Goal: Task Accomplishment & Management: Complete application form

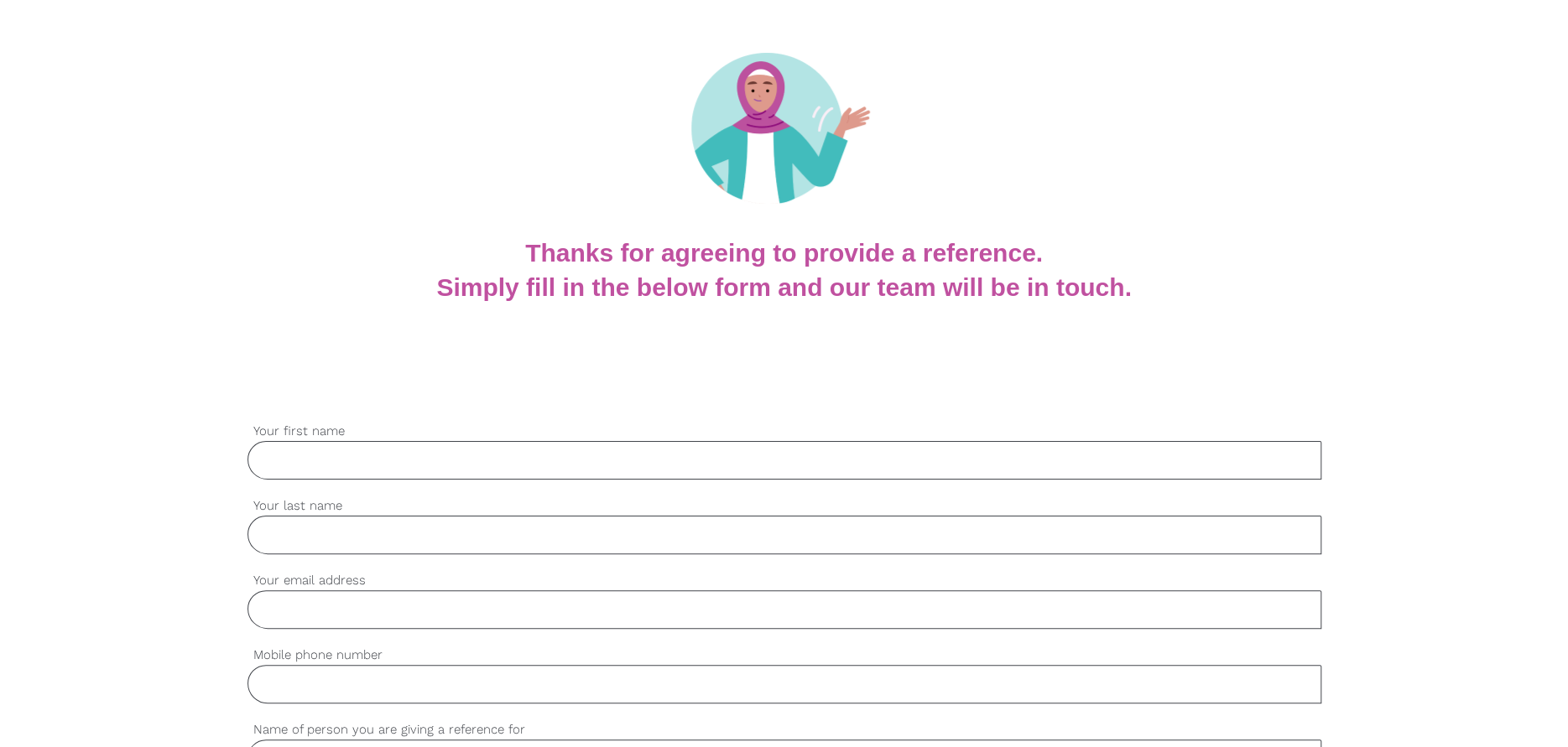
scroll to position [252, 0]
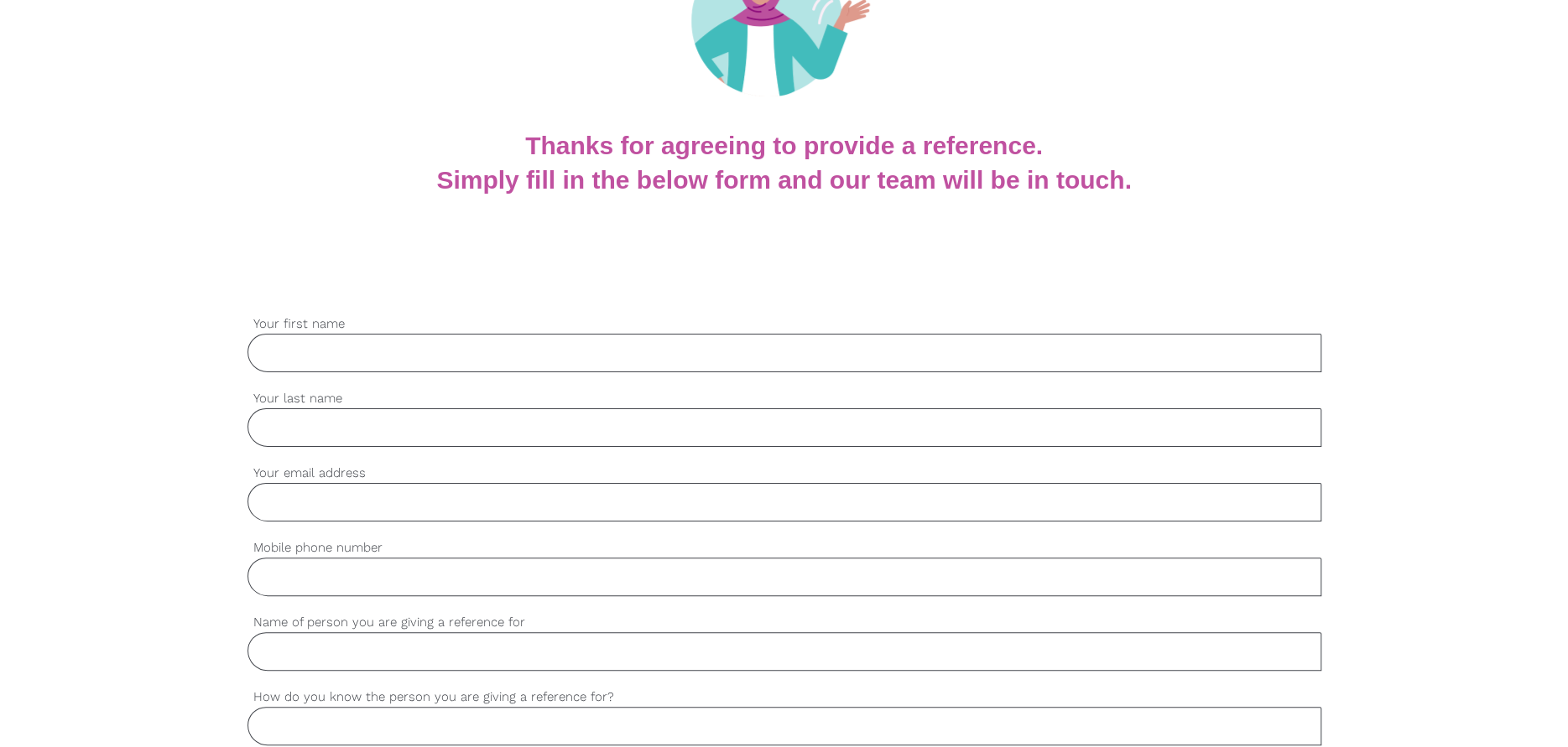
click at [304, 358] on input "Your first name" at bounding box center [784, 353] width 1074 height 39
type input "[PERSON_NAME]"
type input "[EMAIL_ADDRESS][DOMAIN_NAME]"
type input "0428218218"
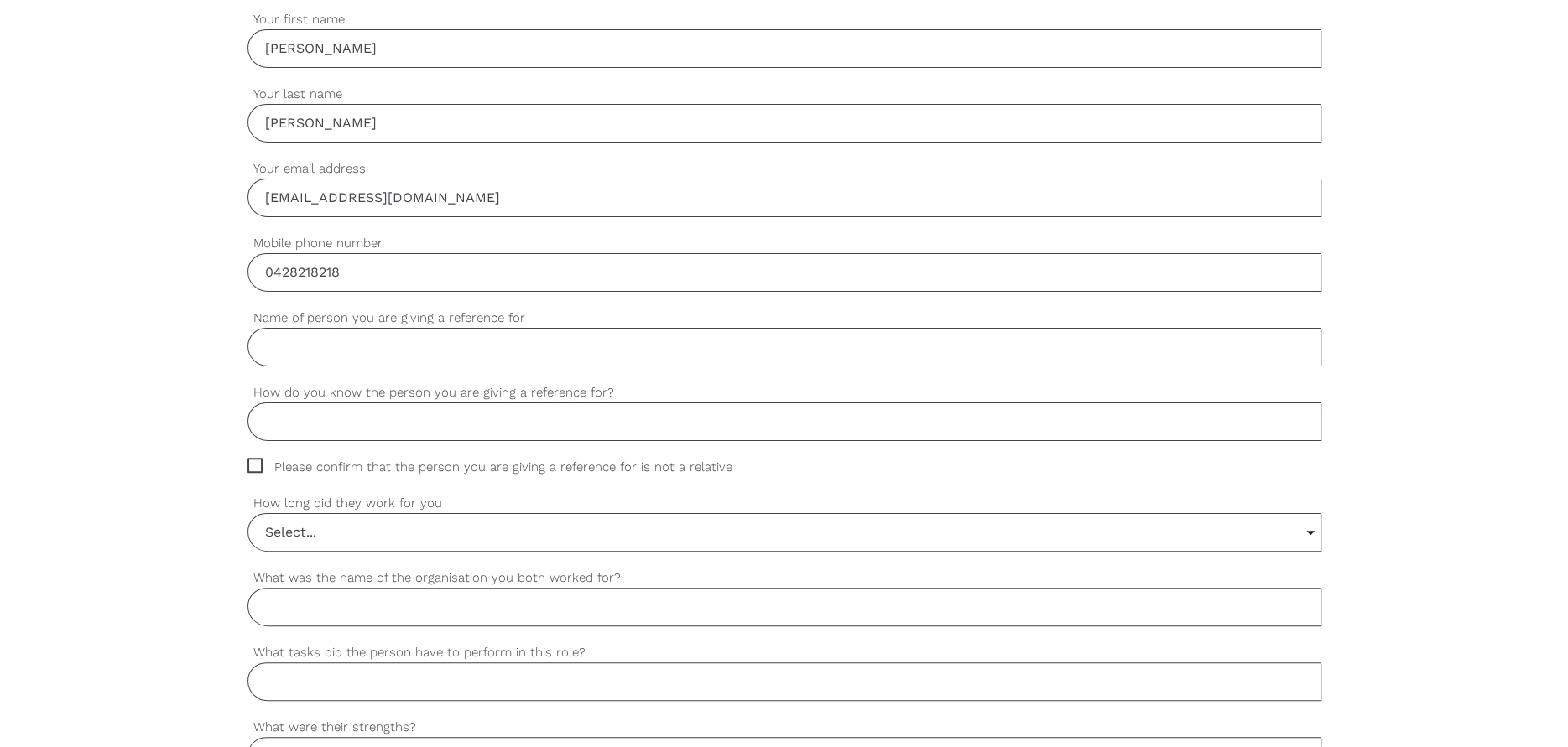
scroll to position [587, 0]
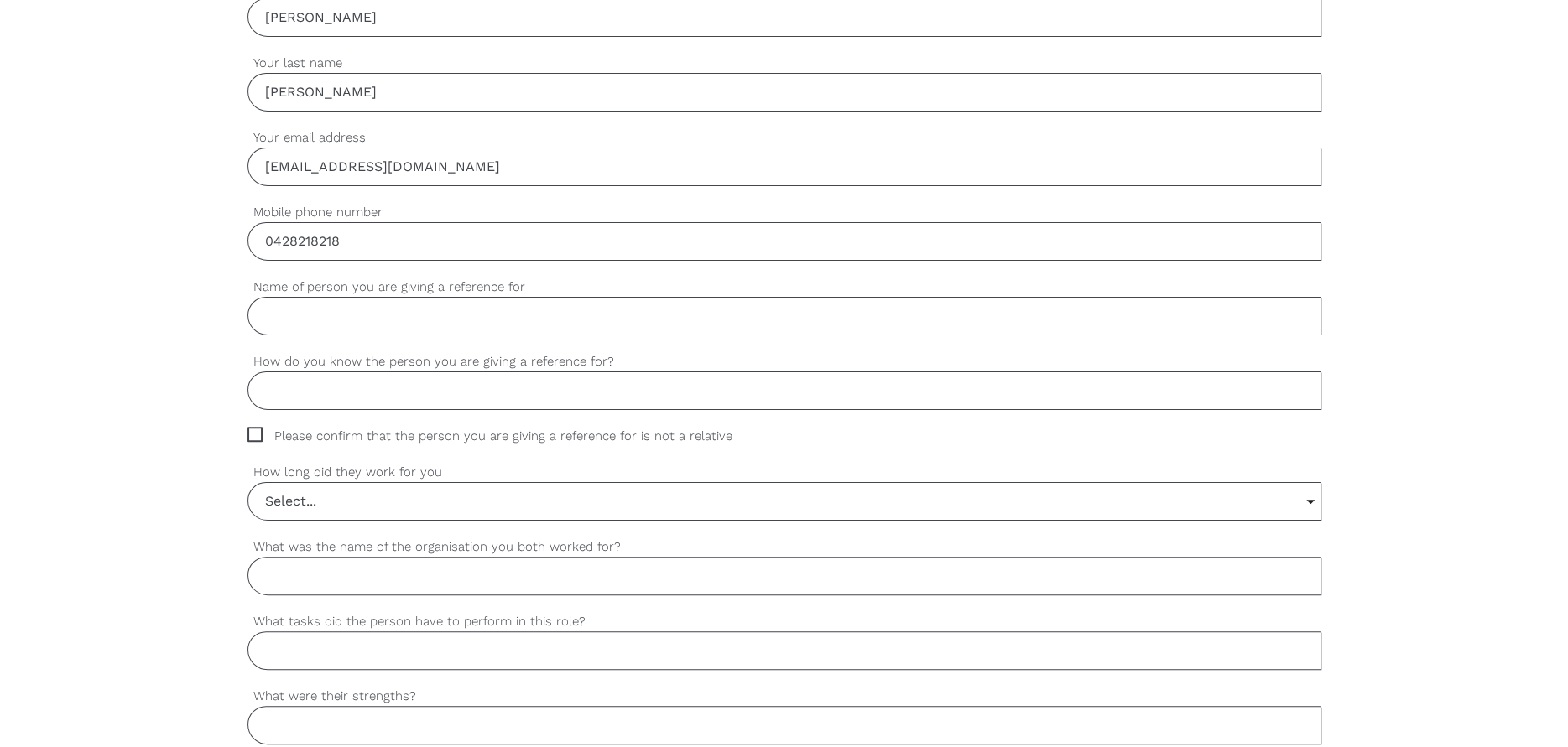
click at [403, 318] on input "Name of person you are giving a reference for" at bounding box center [784, 317] width 1074 height 39
type input "i"
type input "[PERSON_NAME]"
click at [379, 387] on input "How do you know the person you are giving a reference for?" at bounding box center [784, 391] width 1074 height 39
type input "w"
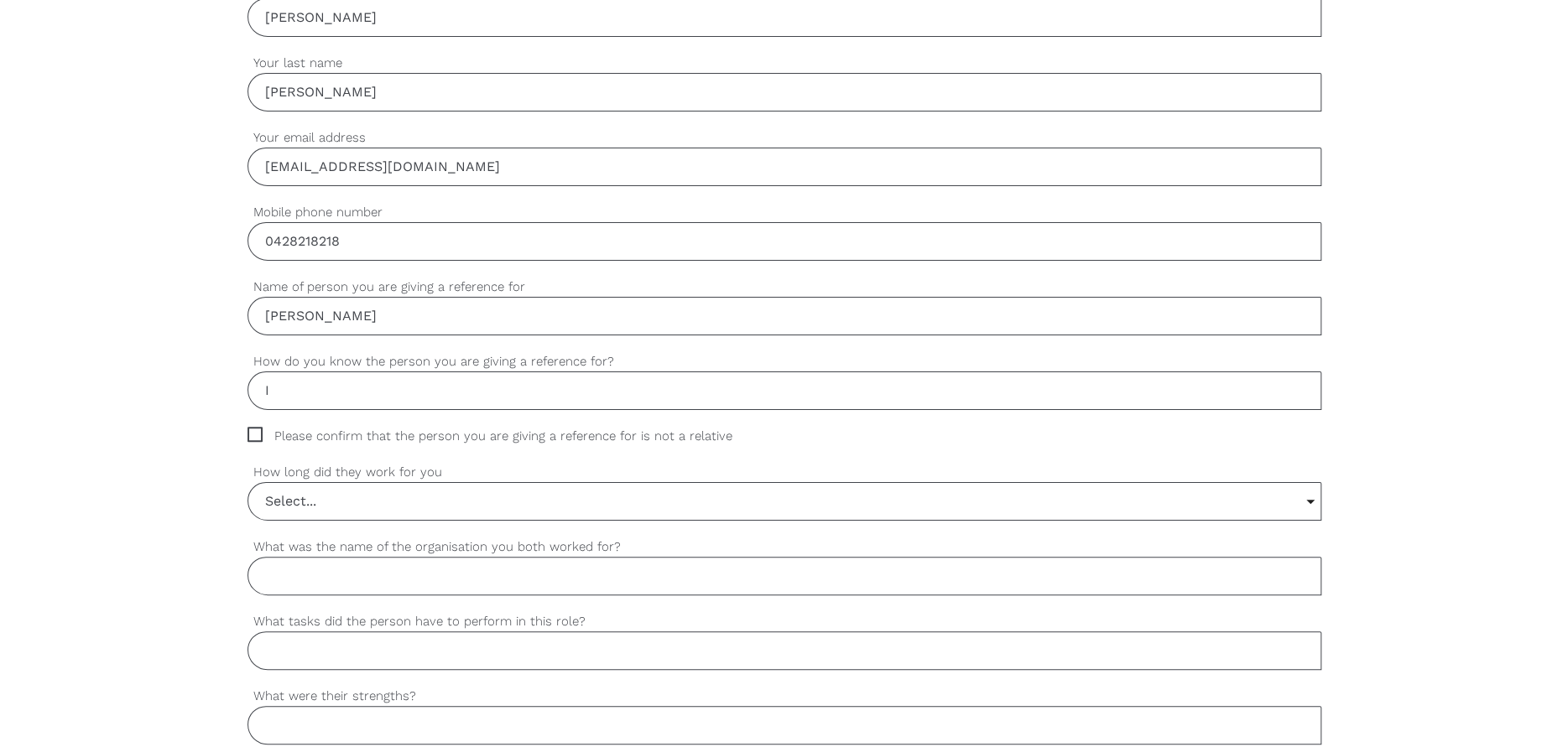
type input "I"
type input "As [PERSON_NAME]'s Manager"
click at [257, 437] on span "Please confirm that the person you are giving a reference for is not a relative" at bounding box center [505, 436] width 517 height 19
click at [257, 437] on input "Please confirm that the person you are giving a reference for is not a relative" at bounding box center [252, 431] width 11 height 11
checkbox input "true"
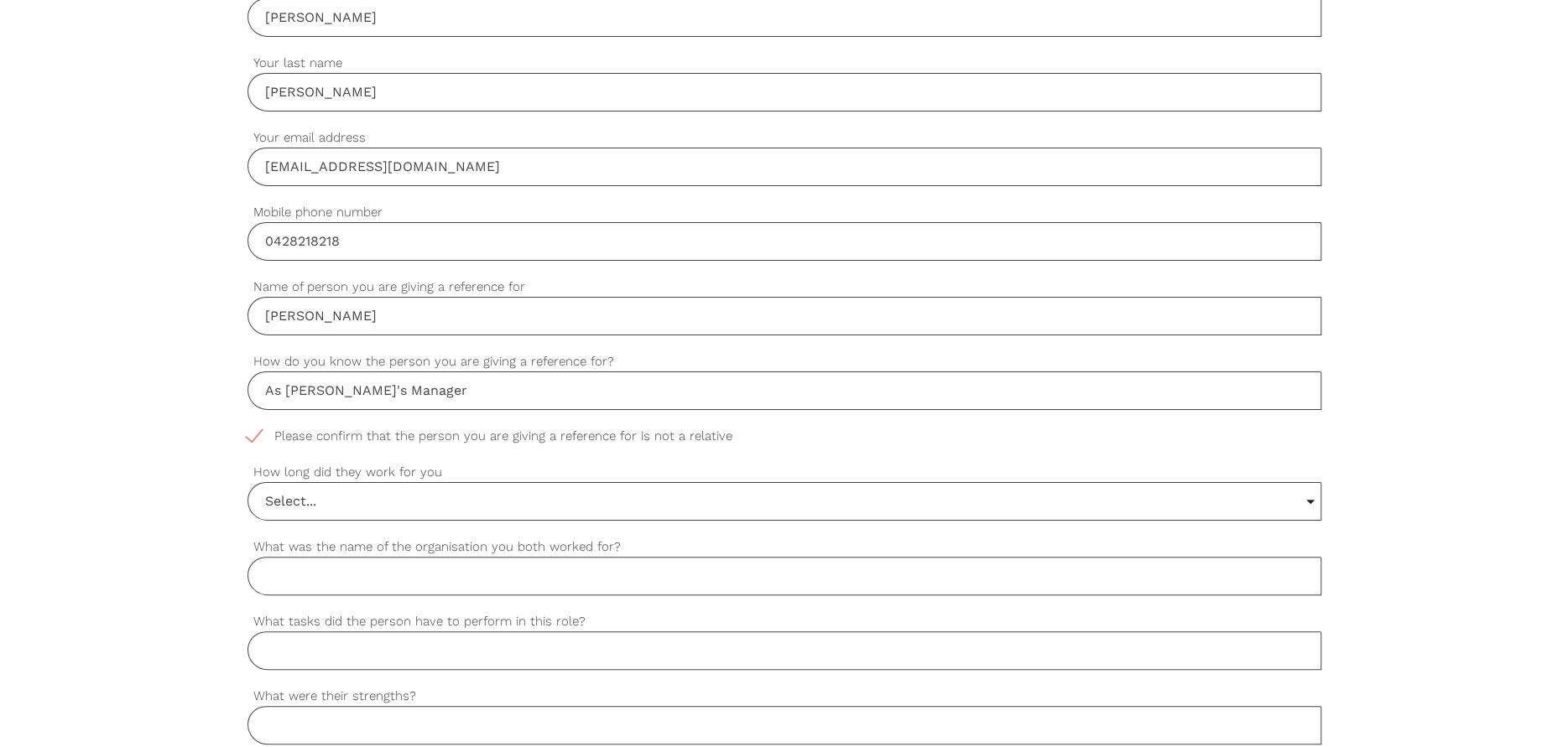
click at [325, 502] on input "Select..." at bounding box center [784, 501] width 1072 height 37
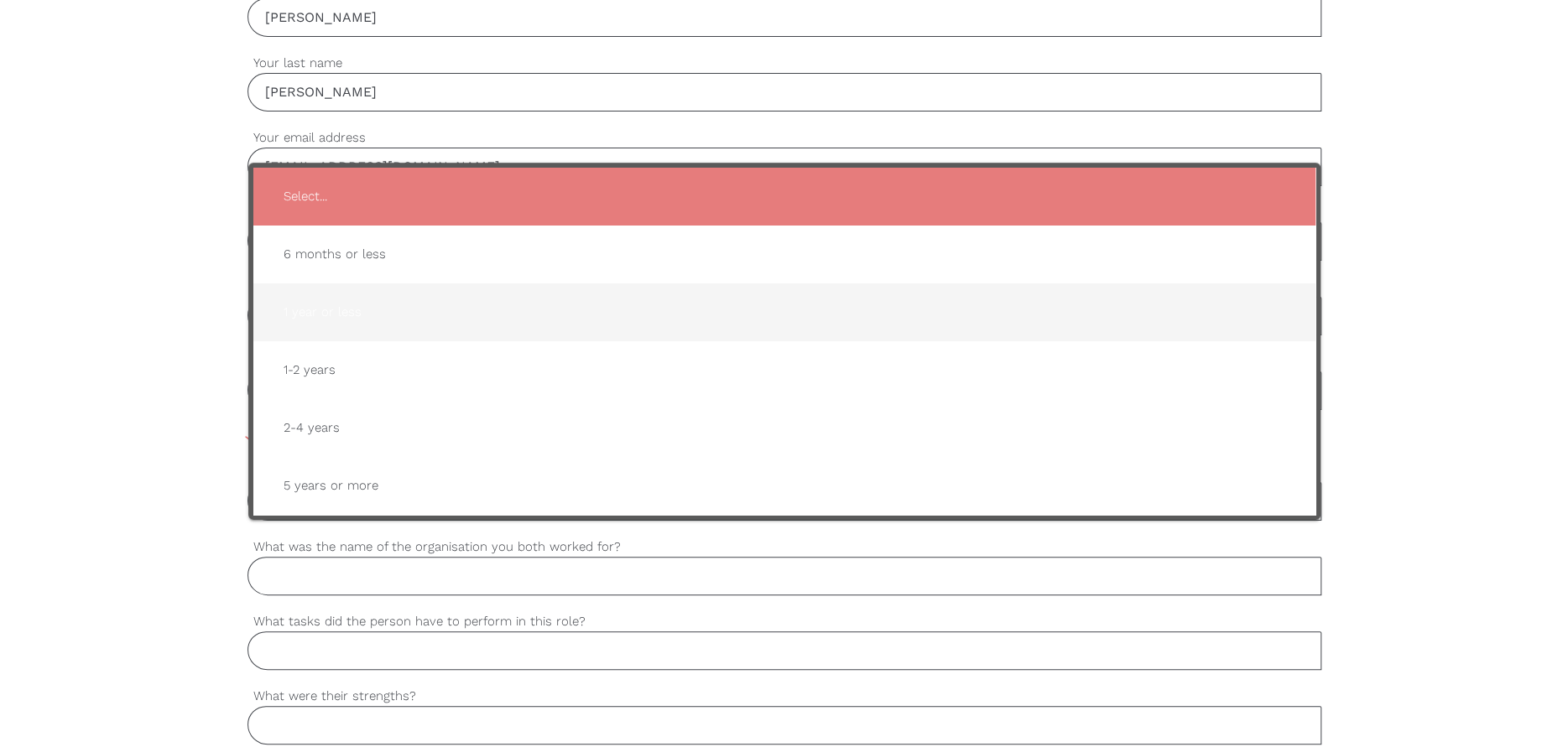
click at [327, 310] on span "1 year or less" at bounding box center [784, 312] width 1028 height 42
type input "1 year or less"
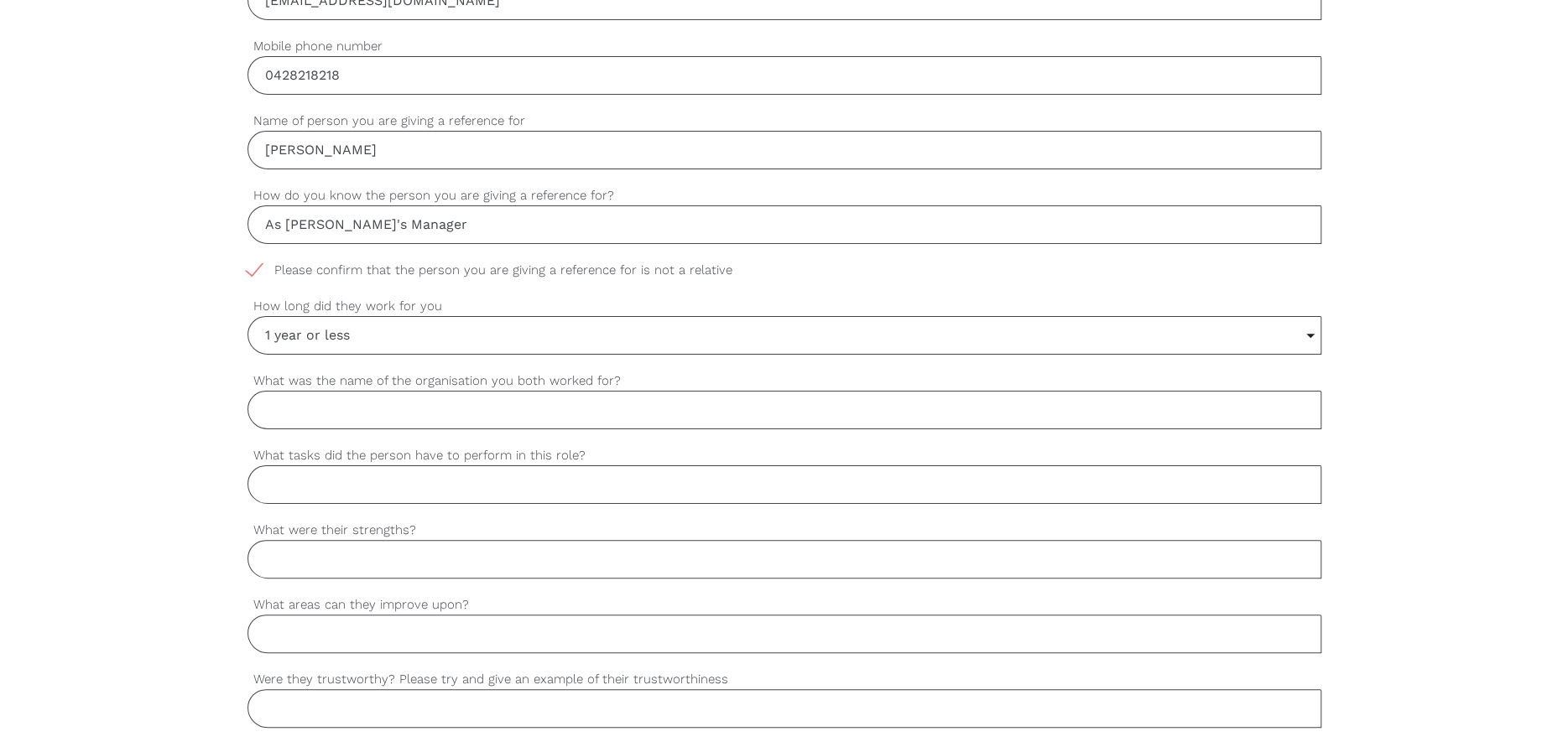
scroll to position [755, 0]
click at [367, 409] on input "What was the name of the organisation you both worked for?" at bounding box center [784, 408] width 1074 height 39
click at [369, 405] on input "Odyssey House victoria" at bounding box center [784, 408] width 1074 height 39
type input "Odyssey House Victoria"
click at [341, 487] on input "What tasks did the person have to perform in this role?" at bounding box center [784, 483] width 1074 height 39
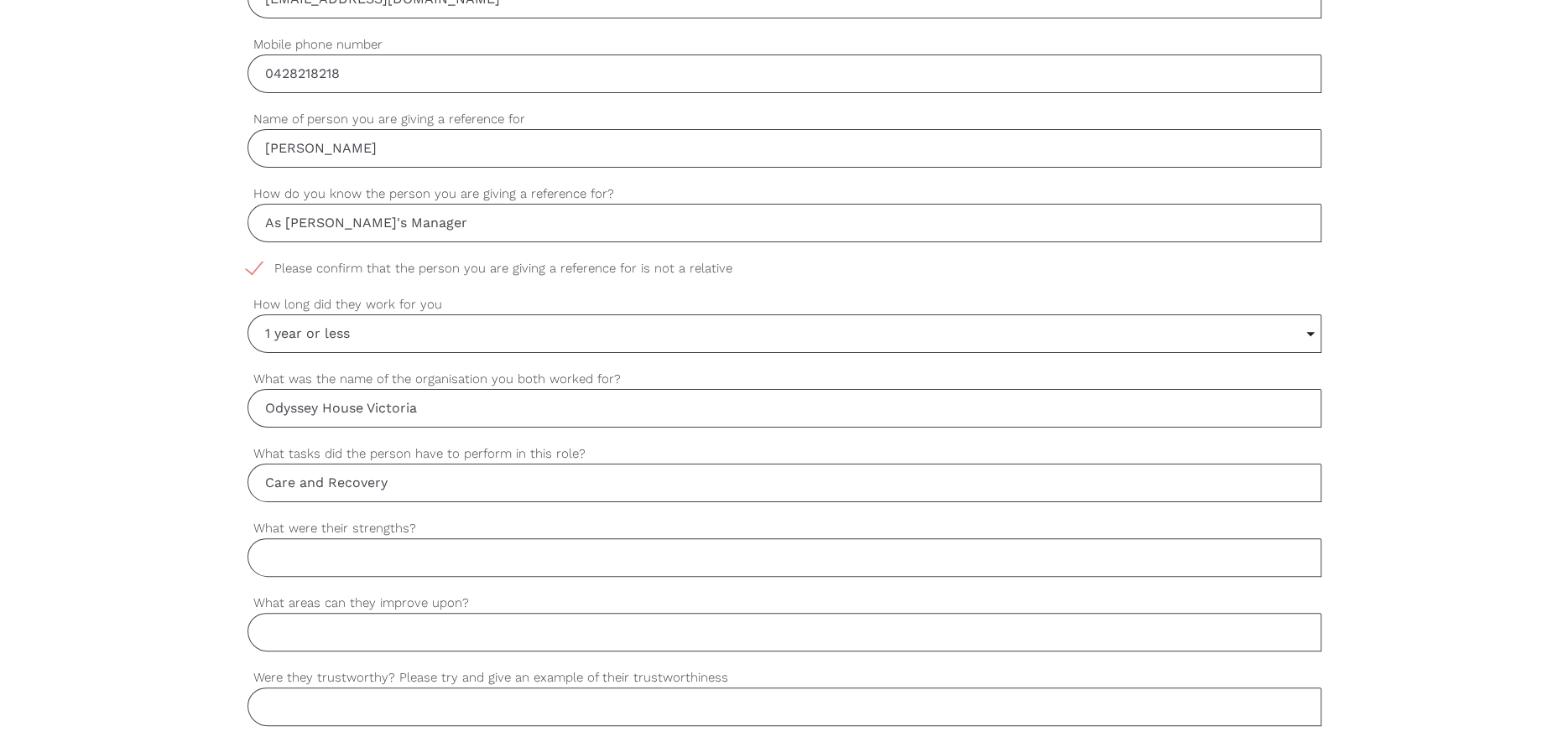
type input "Care and Recovery"
click at [353, 561] on input "What were their strengths?" at bounding box center [784, 558] width 1074 height 39
type input "Connecting and listening to the clients"
click at [390, 634] on input "What areas can they improve upon?" at bounding box center [784, 632] width 1074 height 39
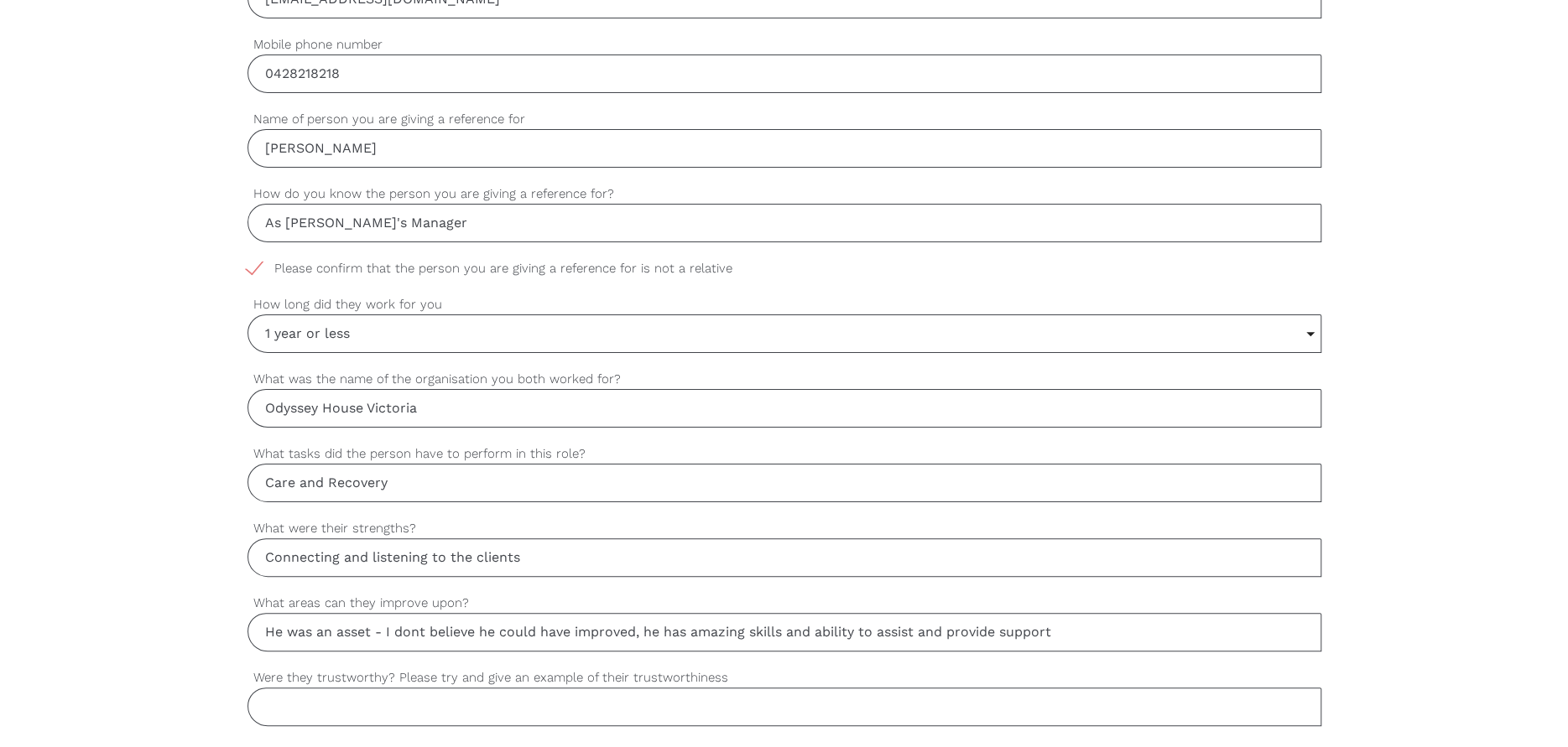
click at [386, 634] on input "He was an asset - I dont believe he could have improved, he has amazing skills …" at bounding box center [784, 632] width 1074 height 39
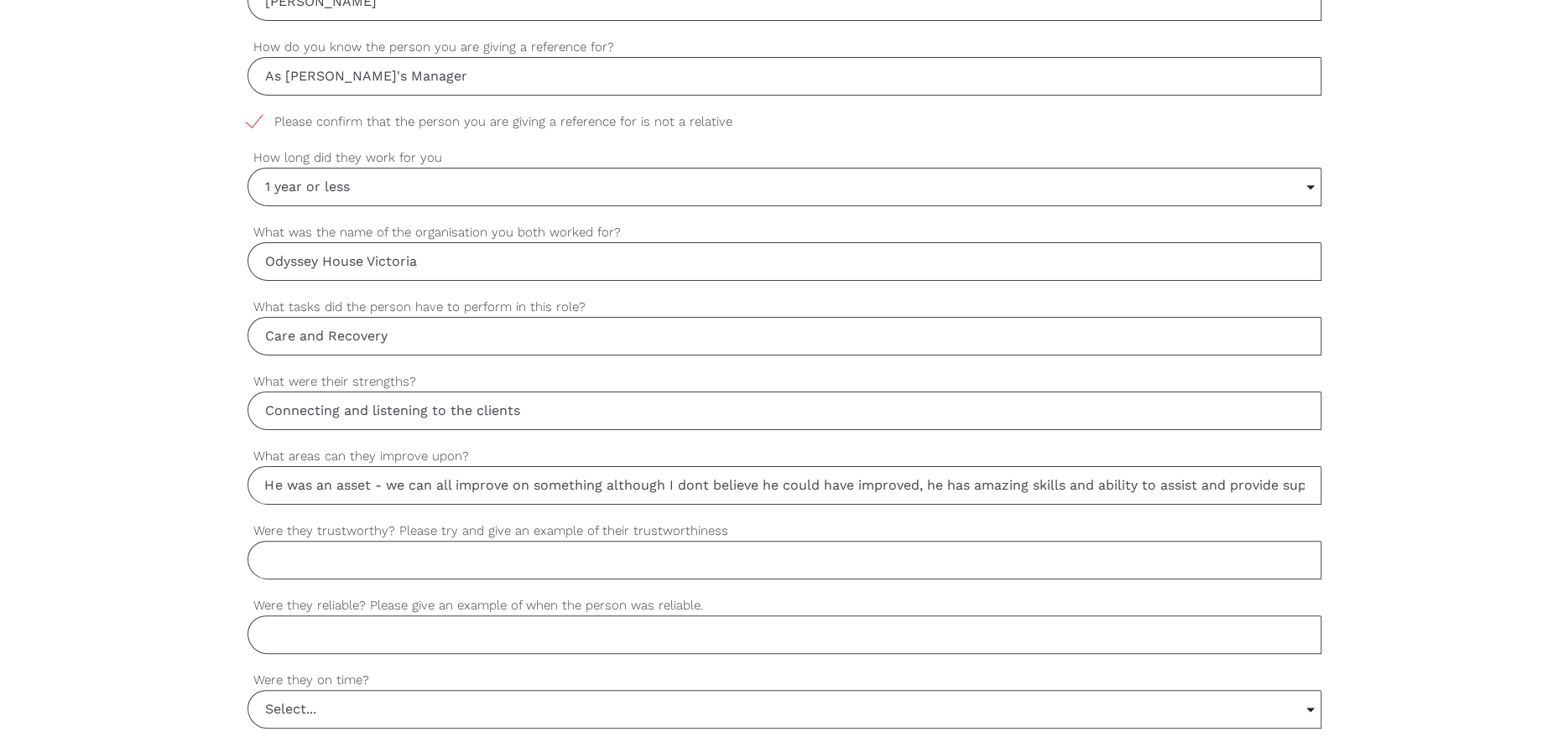
scroll to position [923, 0]
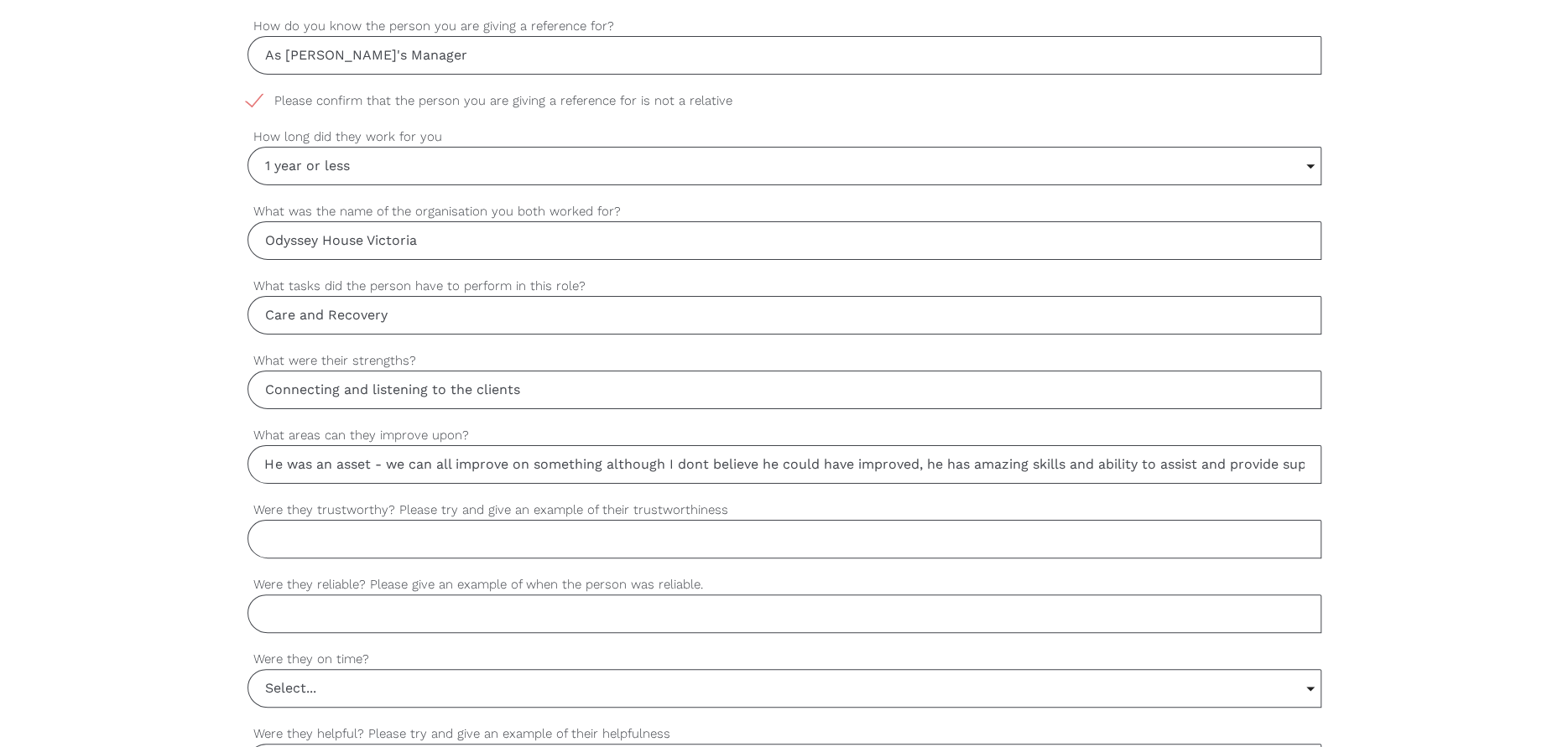
type input "He was an asset - we can all improve on something although I dont believe he co…"
click at [541, 544] on input "Were they trustworthy? Please try and give an example of their trustworthiness" at bounding box center [784, 540] width 1074 height 39
type input "Yes Nigel was trustworthy - if he was working remotely, i never have to questio…"
click at [419, 616] on input "Were they reliable? Please give an example of when the person was reliable." at bounding box center [784, 614] width 1074 height 39
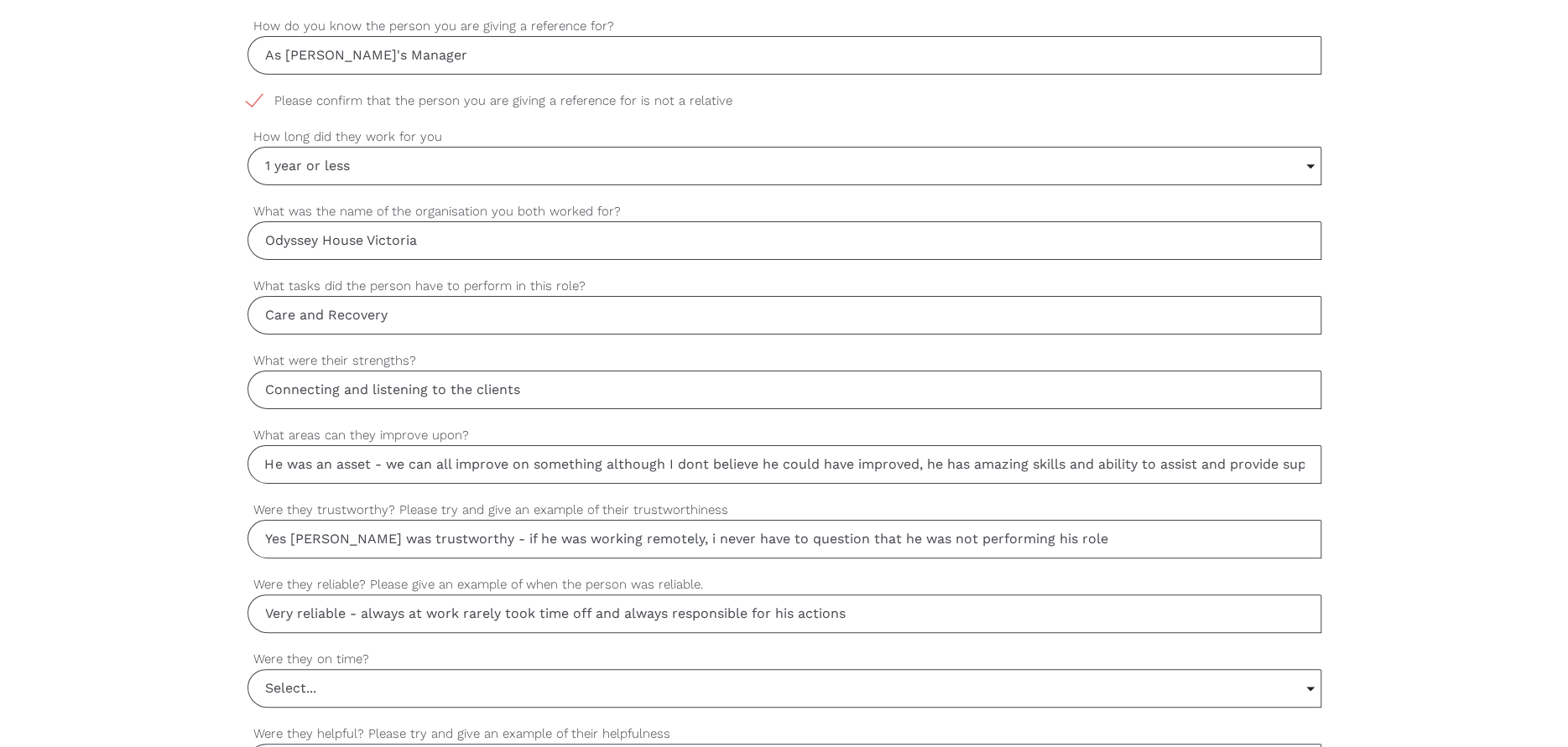
type input "Very reliable - always at work rarely took time off and always responsible for …"
click at [345, 680] on input "Select..." at bounding box center [784, 688] width 1072 height 37
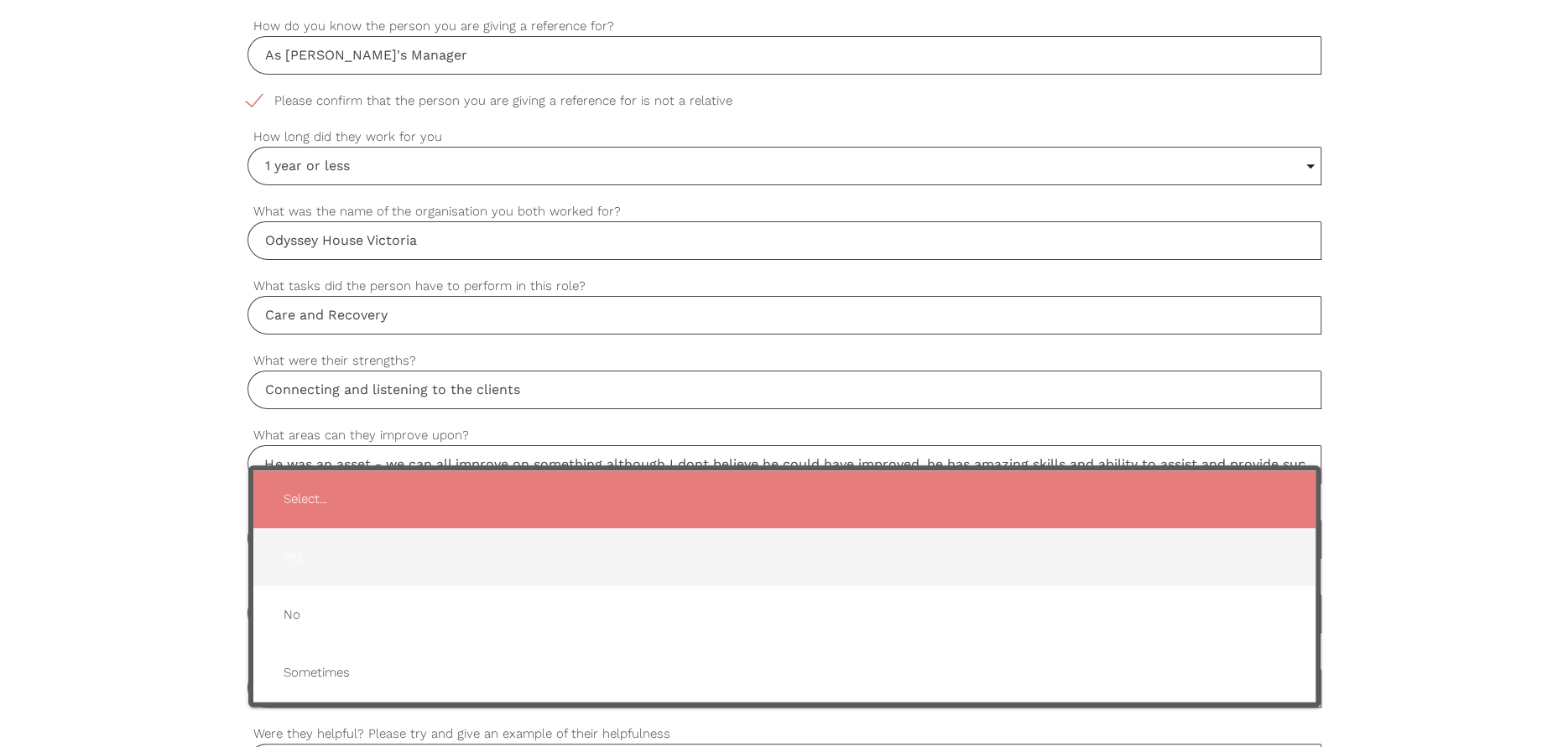
click at [309, 567] on span "Yes" at bounding box center [784, 557] width 1028 height 42
type input "Yes"
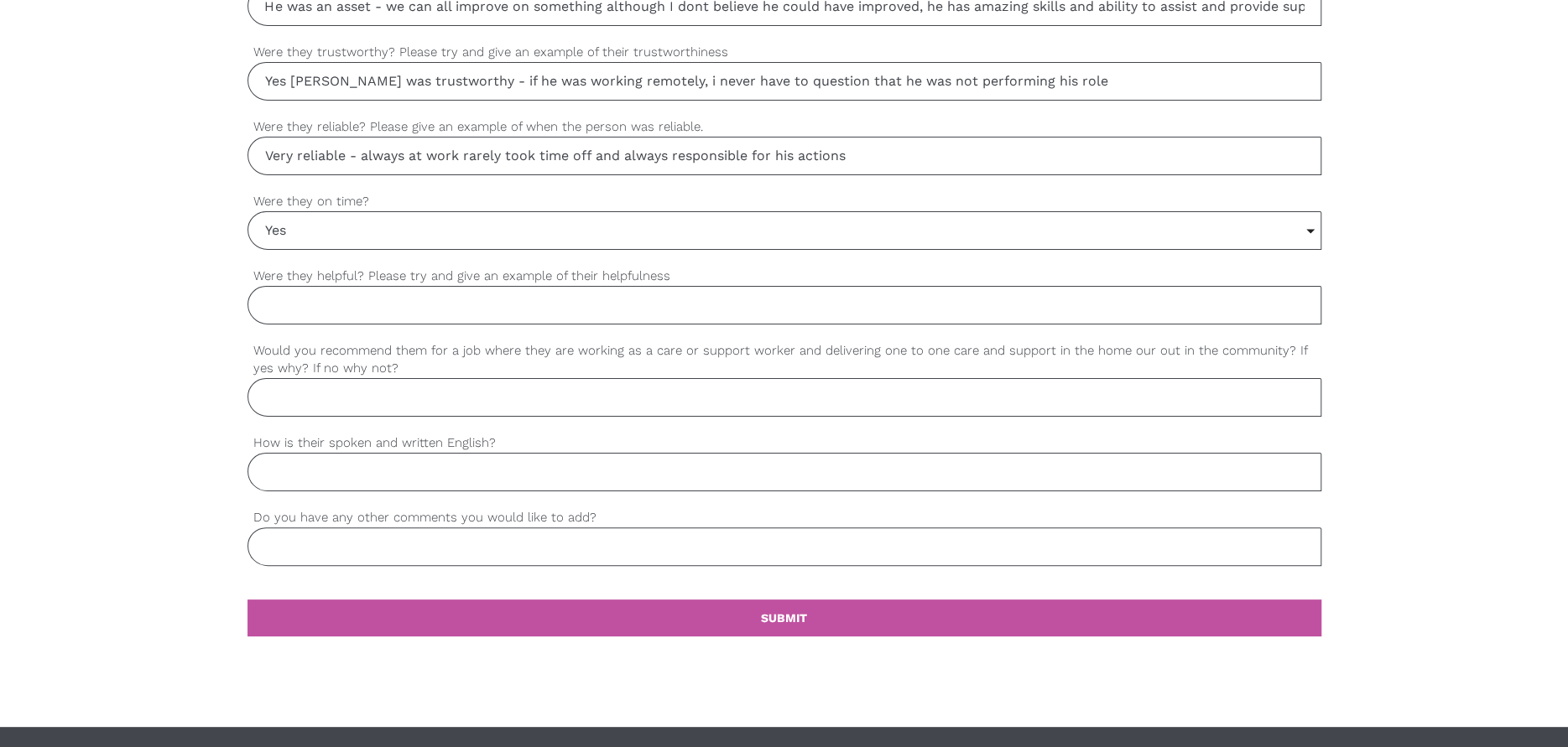
scroll to position [1425, 0]
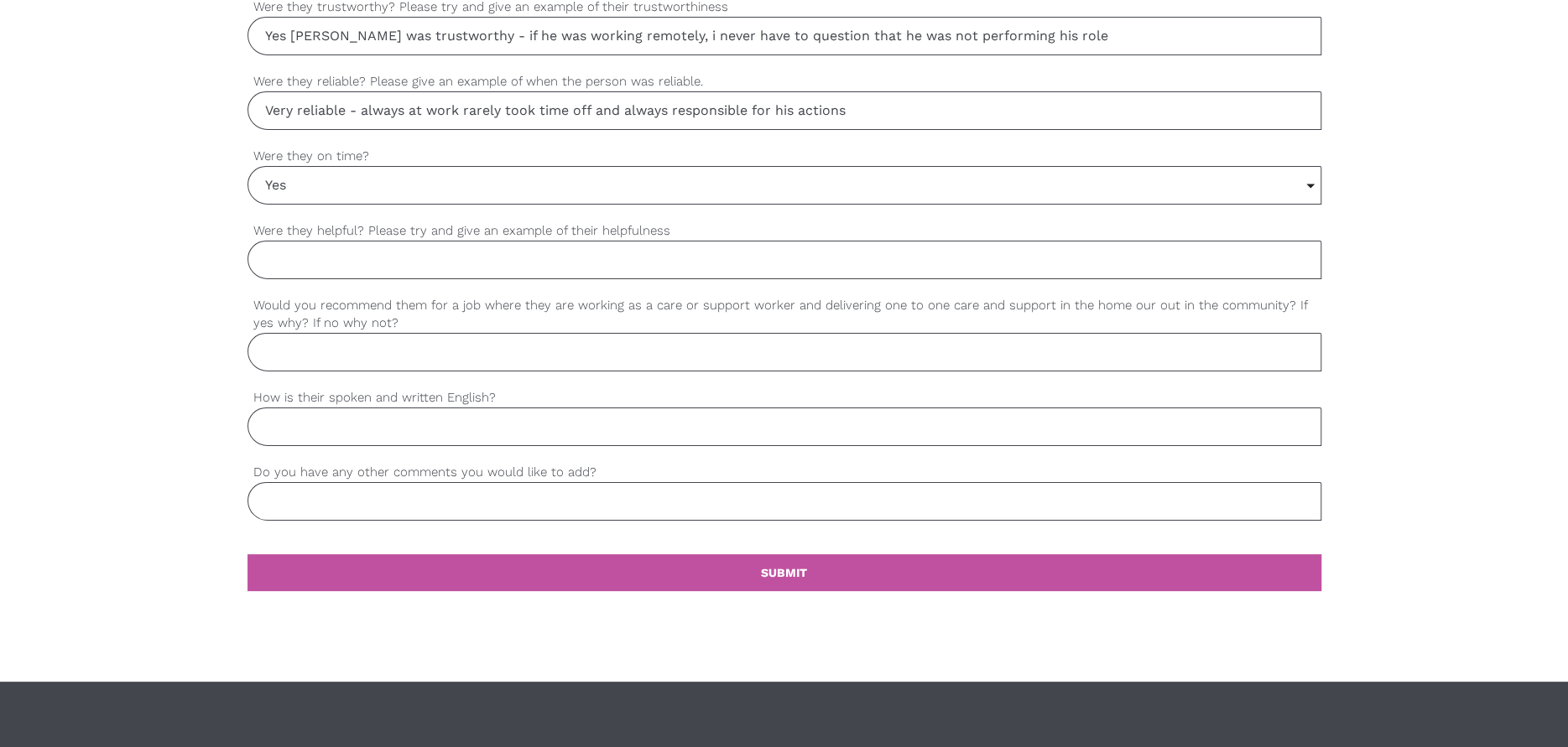
click at [371, 259] on input "Were they helpful? Please try and give an example of their helpfulness" at bounding box center [784, 260] width 1074 height 39
click at [444, 501] on input "Do you have any other comments you would like to add?" at bounding box center [784, 502] width 1074 height 39
click at [349, 420] on input "How is their spoken and written English?" at bounding box center [784, 427] width 1074 height 39
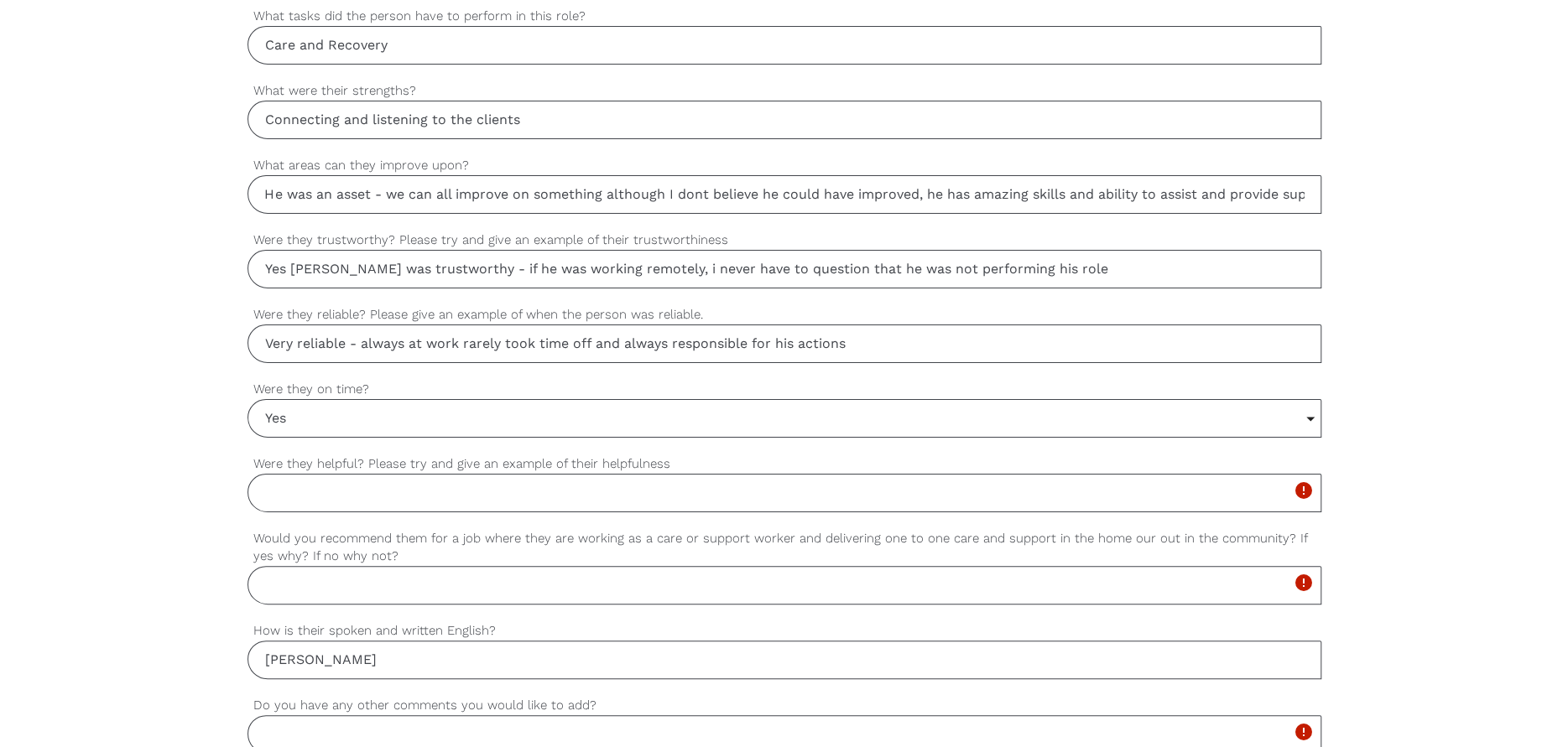
scroll to position [1236, 0]
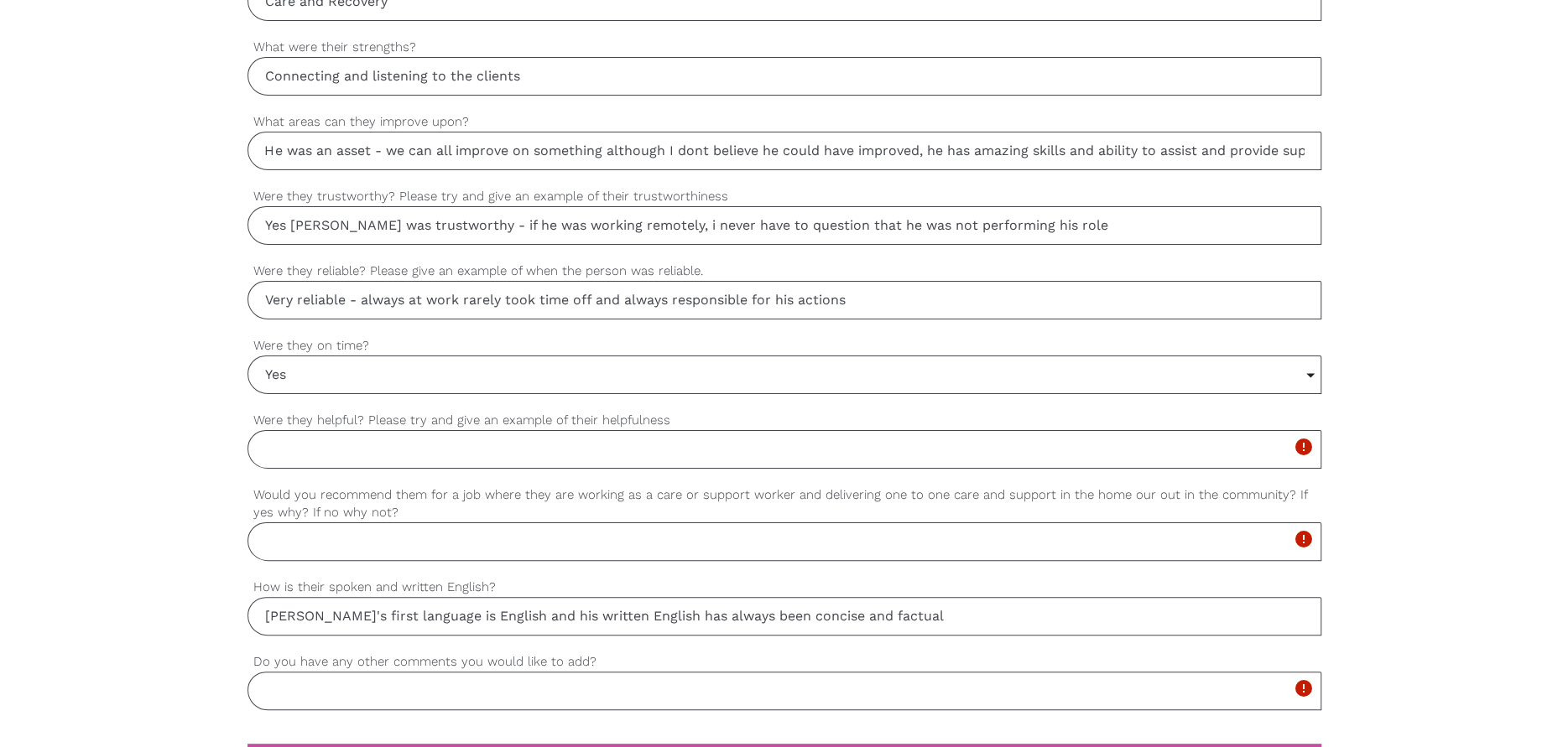
type input "Nigel's first language is English and his written English has always been conci…"
click at [301, 441] on input "Were they helpful? Please try and give an example of their helpfulness" at bounding box center [784, 450] width 1074 height 39
type input "When working with clients or other colleagues, he was always conscience of thei…"
click at [354, 535] on input "Would you recommend them for a job where they are working as a care or support …" at bounding box center [784, 541] width 1074 height 39
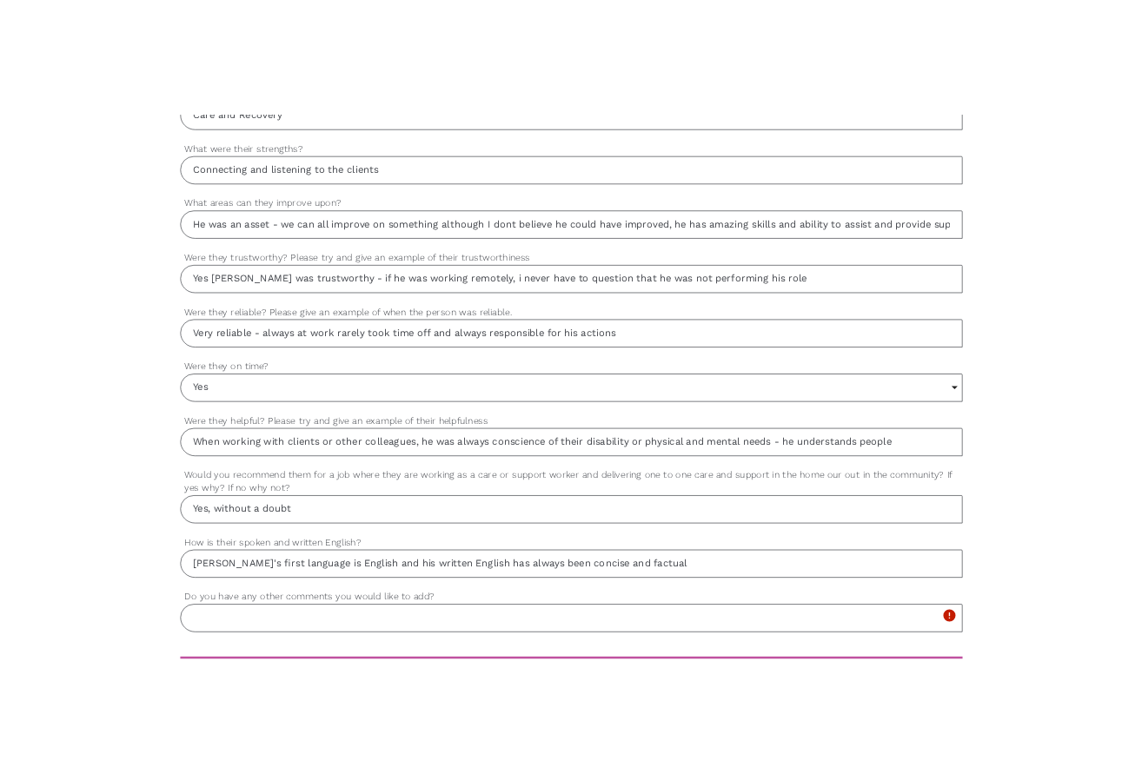
scroll to position [1254, 0]
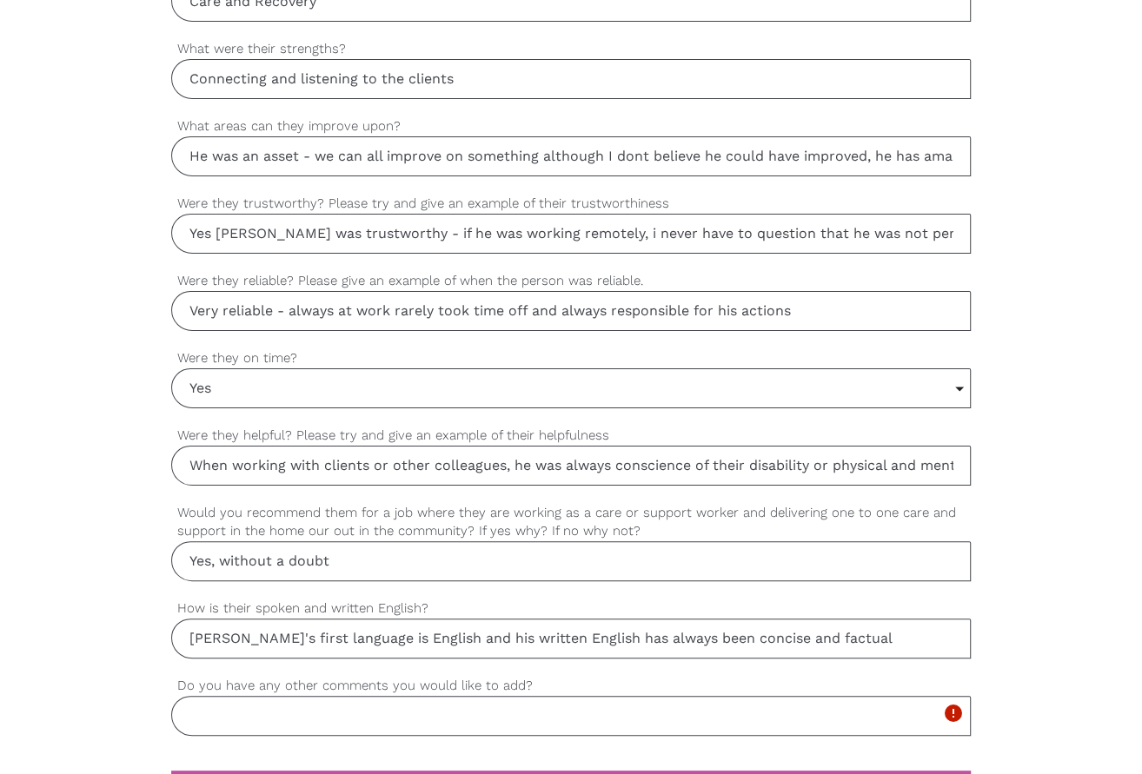
click at [346, 568] on input "Yes, without a doubt" at bounding box center [570, 561] width 799 height 40
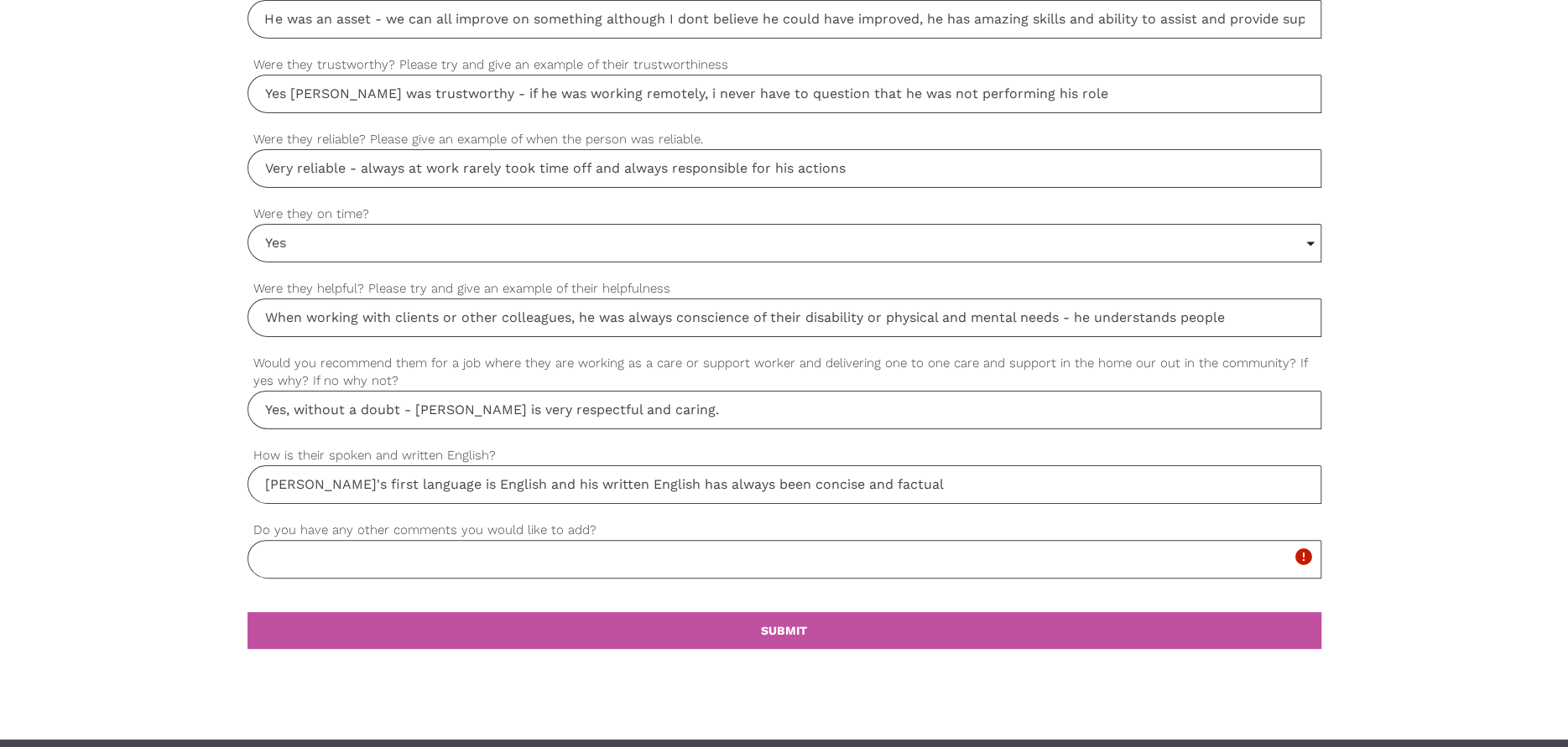
scroll to position [1487, 0]
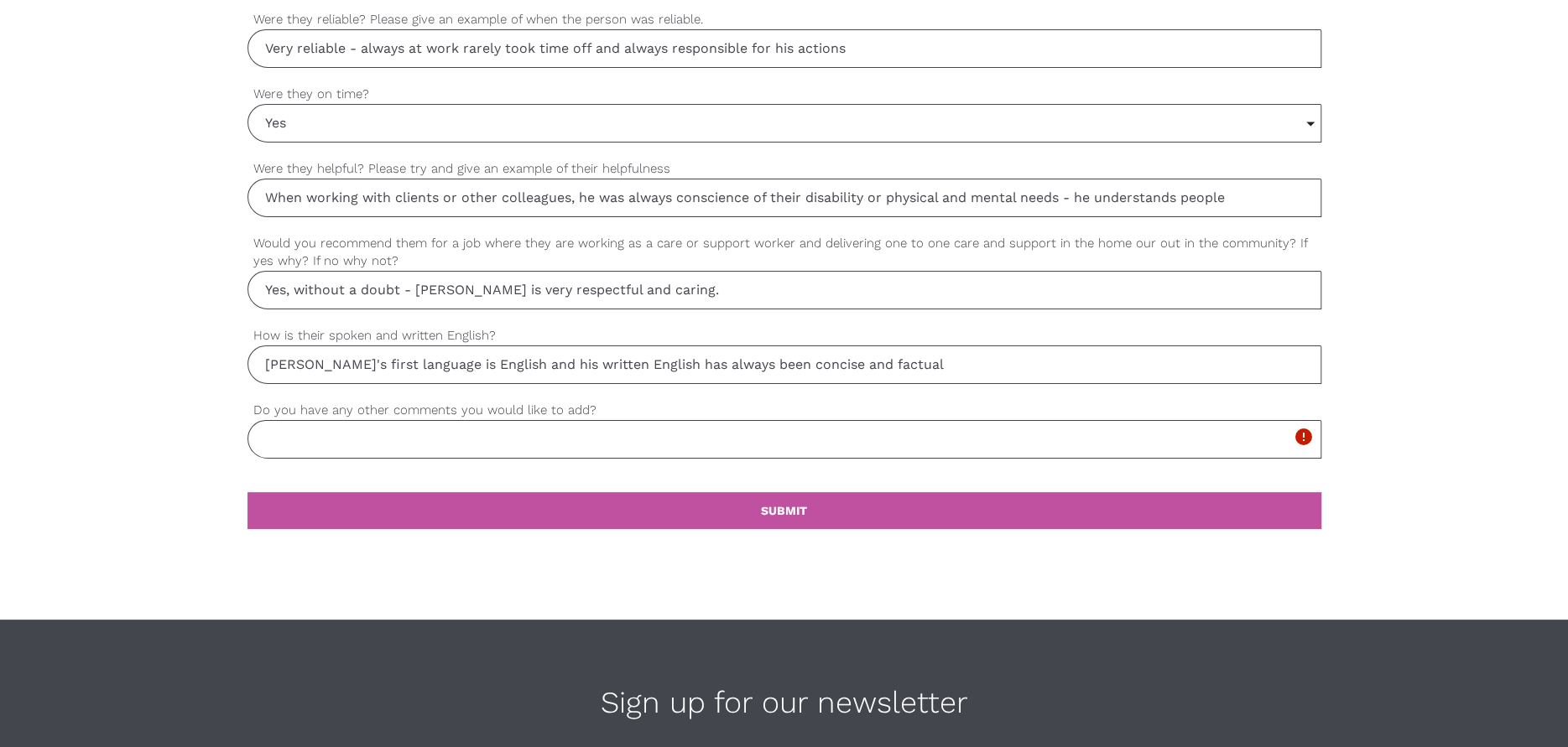
type input "Yes, without a doubt - Nigel is very respectful and caring."
click at [511, 425] on input "Do you have any other comments you would like to add?" at bounding box center [784, 439] width 1074 height 39
type input "n"
type input "B"
type input "Nigel will be an asset to such a supportive role"
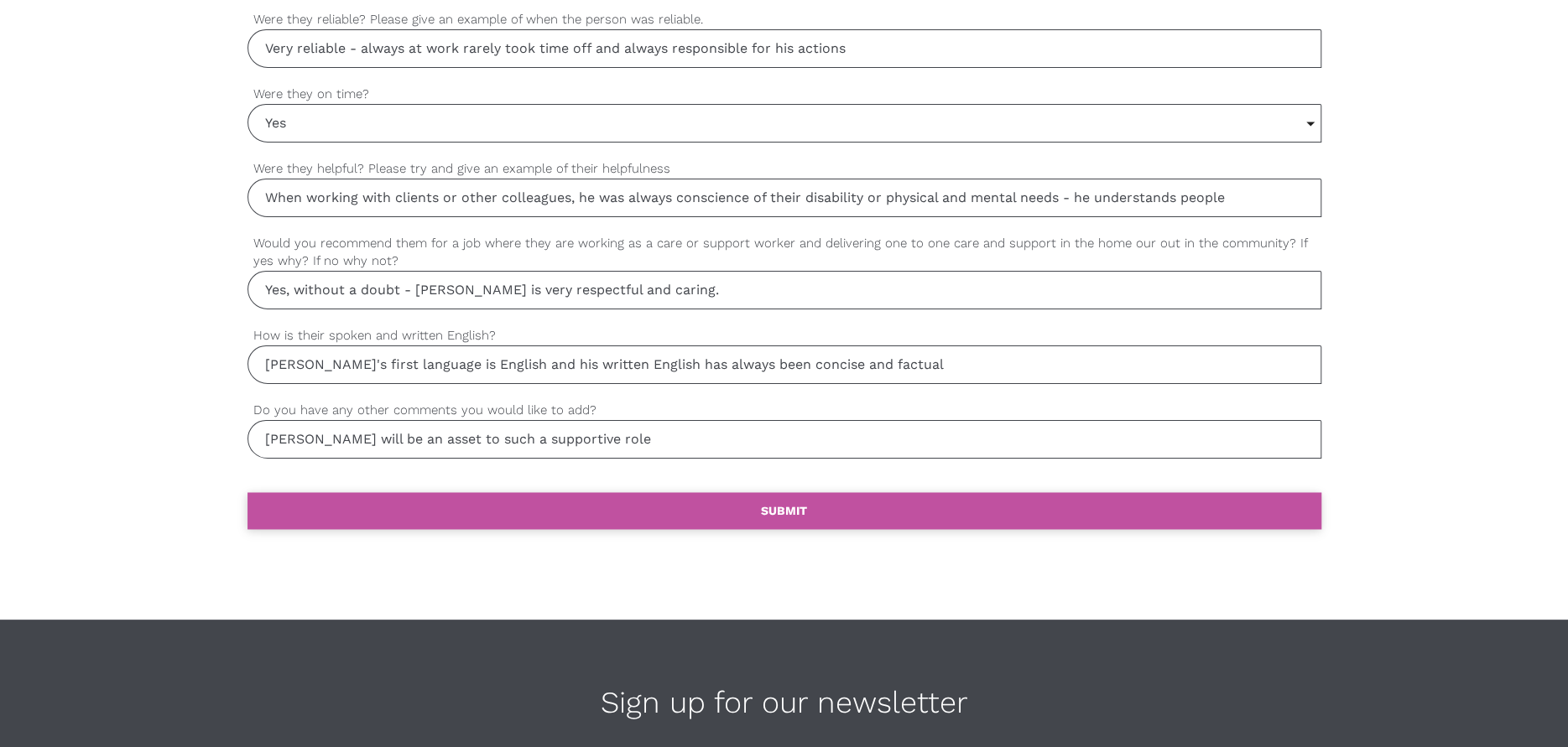
click at [726, 509] on link "settings SUBMIT" at bounding box center [784, 511] width 1074 height 37
